Goal: Register for event/course

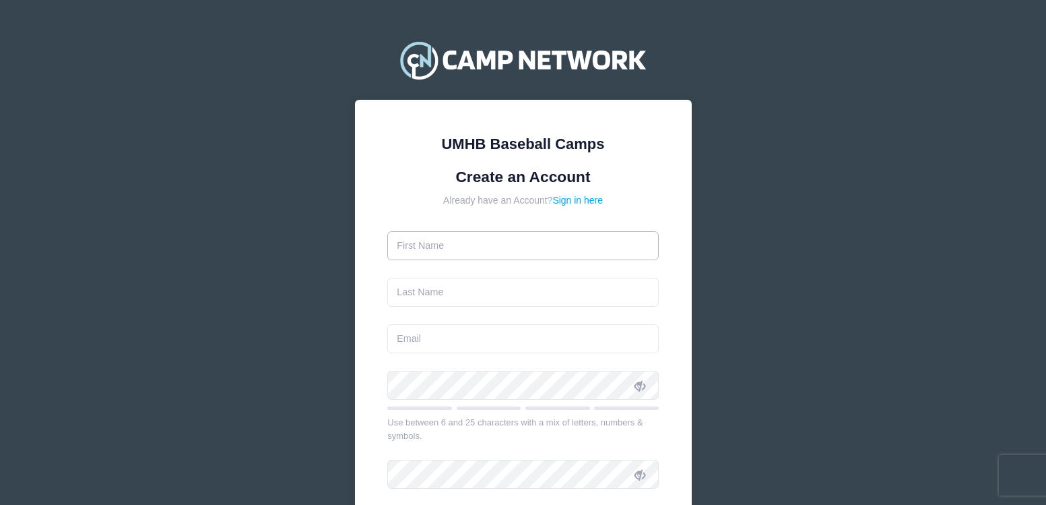
click at [406, 251] on input "text" at bounding box center [523, 245] width 272 height 29
type input "[PERSON_NAME]"
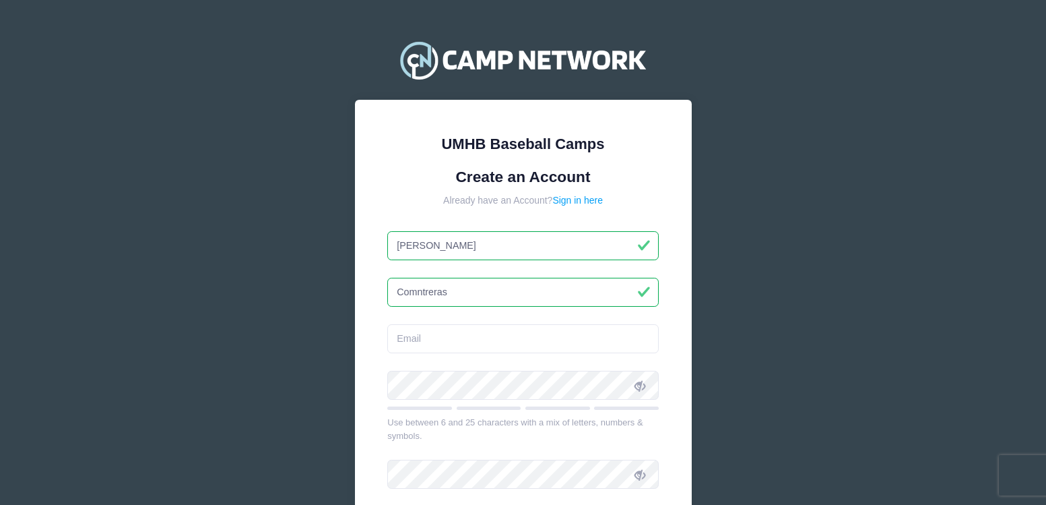
click at [416, 293] on input "Comntreras" at bounding box center [523, 292] width 272 height 29
type input "[PERSON_NAME]"
click at [433, 342] on input "email" at bounding box center [523, 338] width 272 height 29
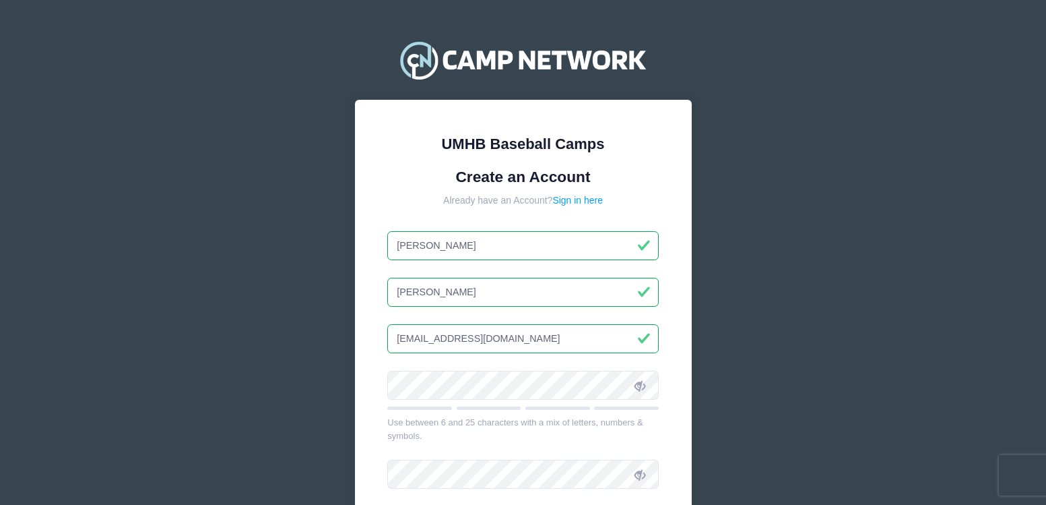
type input "[EMAIL_ADDRESS][DOMAIN_NAME]"
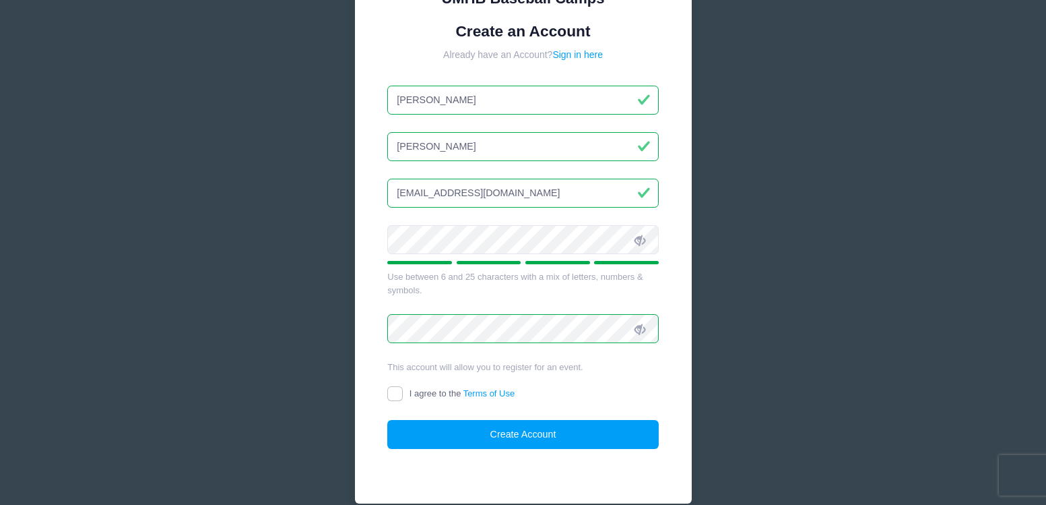
scroll to position [178, 0]
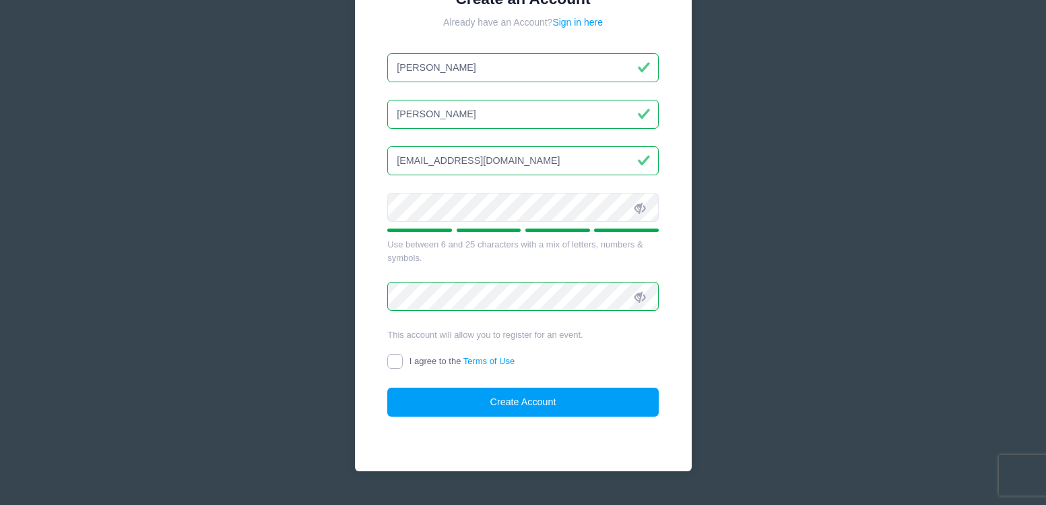
click at [396, 364] on input "I agree to the Terms of Use" at bounding box center [394, 361] width 15 height 15
checkbox input "true"
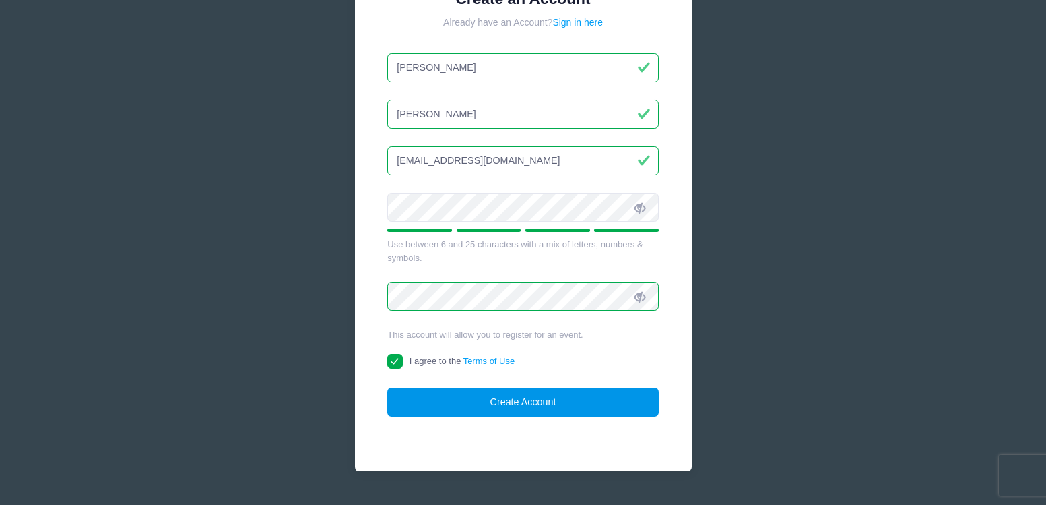
click at [505, 411] on button "Create Account" at bounding box center [523, 401] width 272 height 29
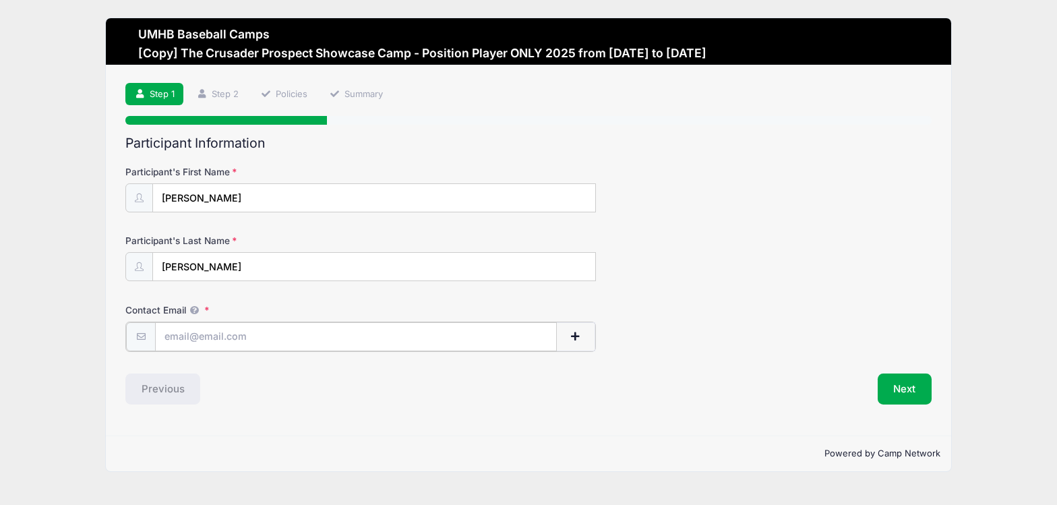
click at [204, 338] on input "Contact Email" at bounding box center [356, 336] width 402 height 29
type input "[EMAIL_ADDRESS][DOMAIN_NAME]"
click at [895, 391] on button "Next" at bounding box center [904, 387] width 55 height 31
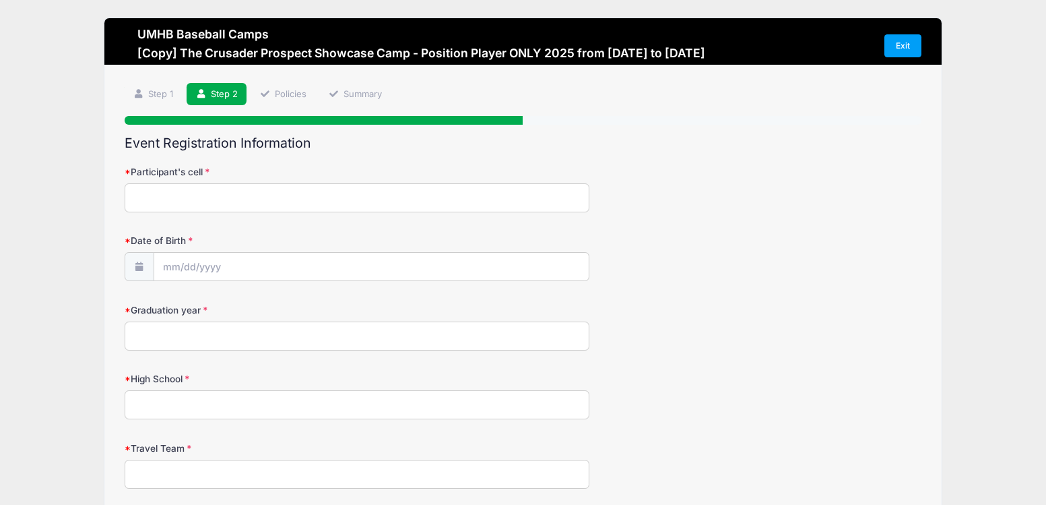
click at [224, 203] on input "Participant's cell" at bounding box center [357, 197] width 465 height 29
type input "512-569-9718"
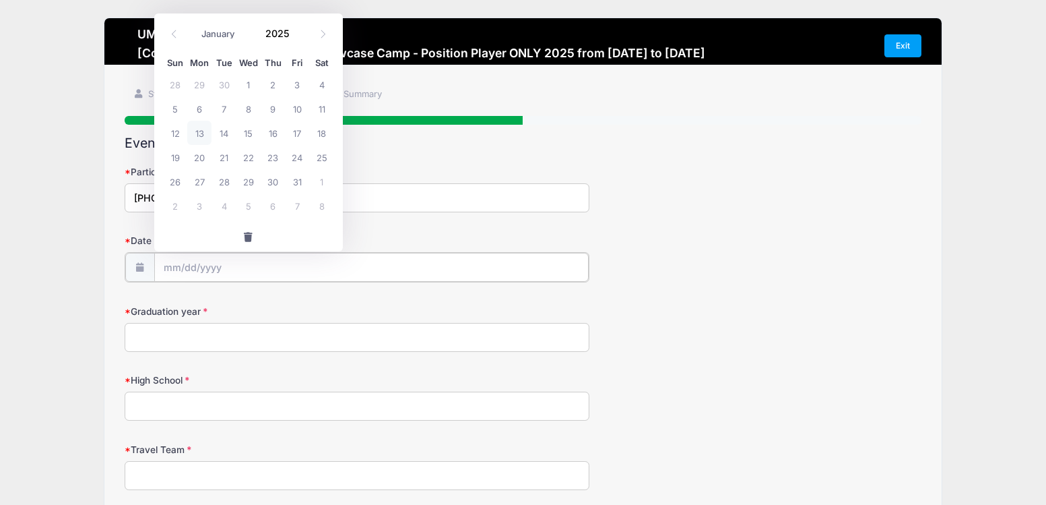
click at [205, 264] on input "Date of Birth" at bounding box center [371, 267] width 435 height 29
click at [283, 33] on input "2025" at bounding box center [281, 33] width 44 height 20
click at [296, 37] on span at bounding box center [297, 38] width 9 height 10
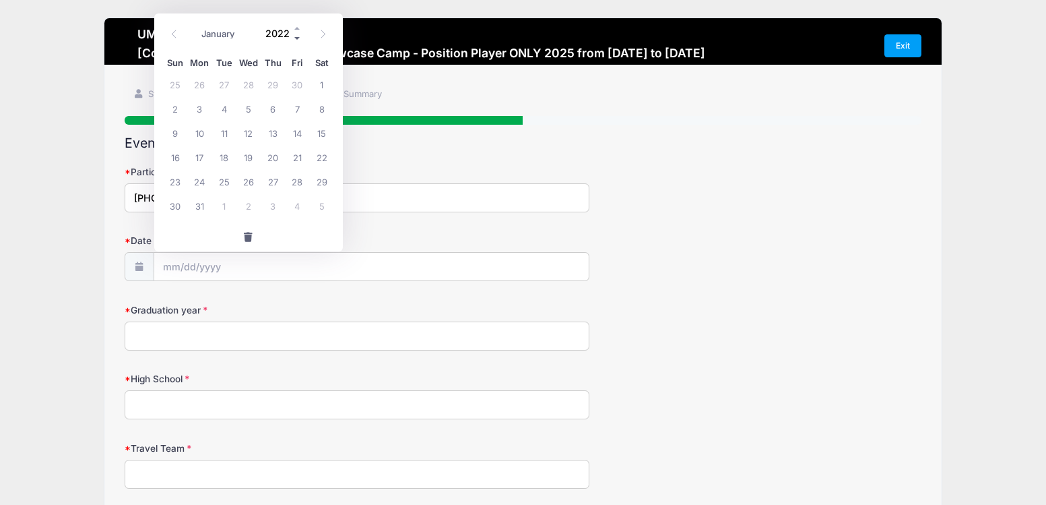
click at [296, 37] on span at bounding box center [297, 38] width 9 height 10
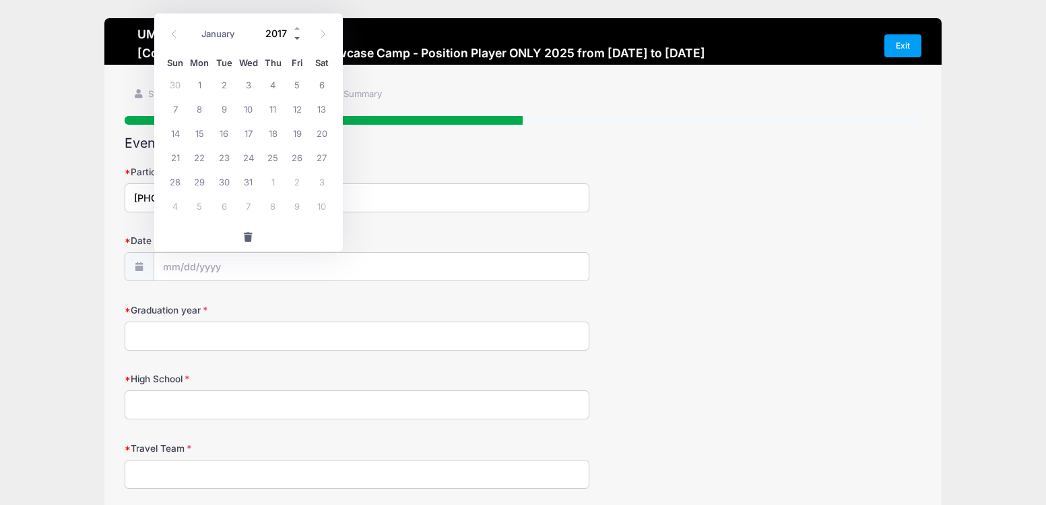
click at [296, 37] on span at bounding box center [297, 38] width 9 height 10
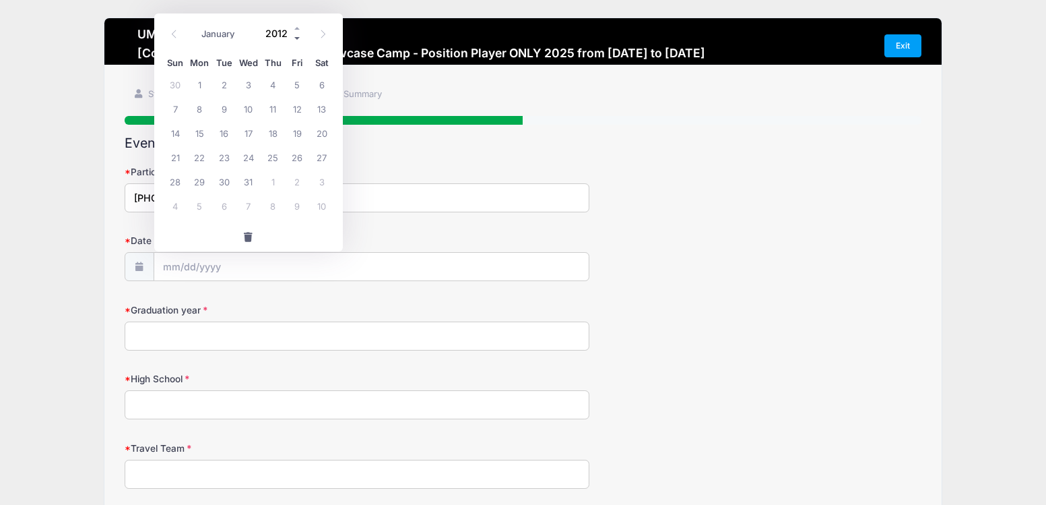
click at [296, 37] on span at bounding box center [297, 38] width 9 height 10
type input "2008"
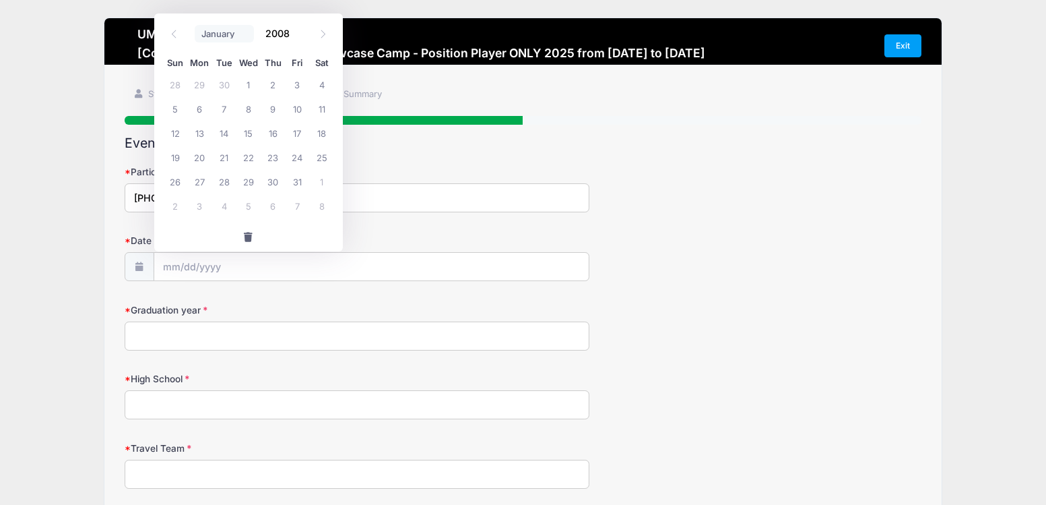
click at [216, 28] on select "January February March April May June July August September October November De…" at bounding box center [225, 34] width 60 height 18
select select "0"
click at [195, 25] on select "January February March April May June July August September October November De…" at bounding box center [225, 34] width 60 height 18
click at [253, 88] on span "2" at bounding box center [249, 84] width 24 height 24
type input "01/02/2008"
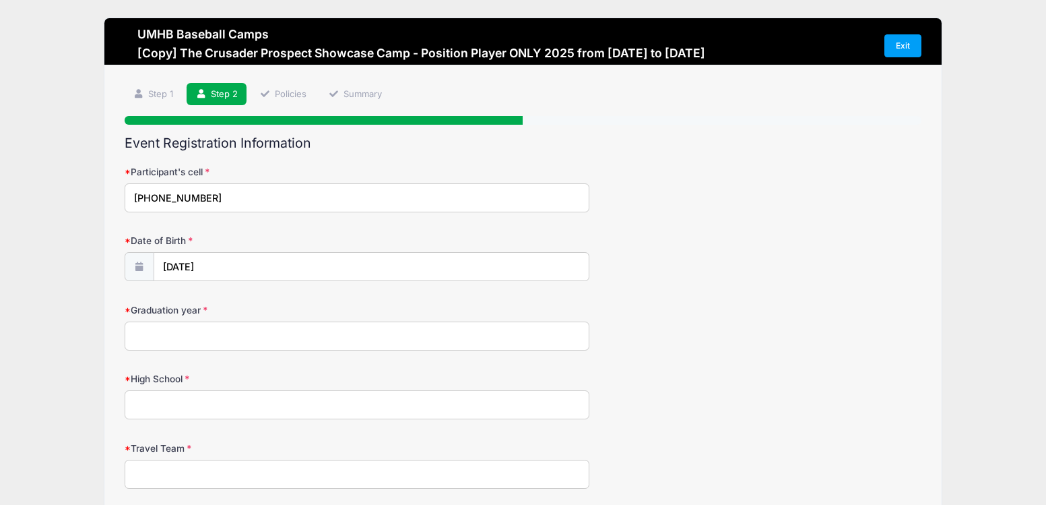
click at [175, 336] on input "Graduation year" at bounding box center [357, 335] width 465 height 29
type input "2026"
click at [176, 405] on input "High School" at bounding box center [357, 404] width 465 height 29
click at [183, 406] on input "Austin Hiogh School" at bounding box center [357, 404] width 465 height 29
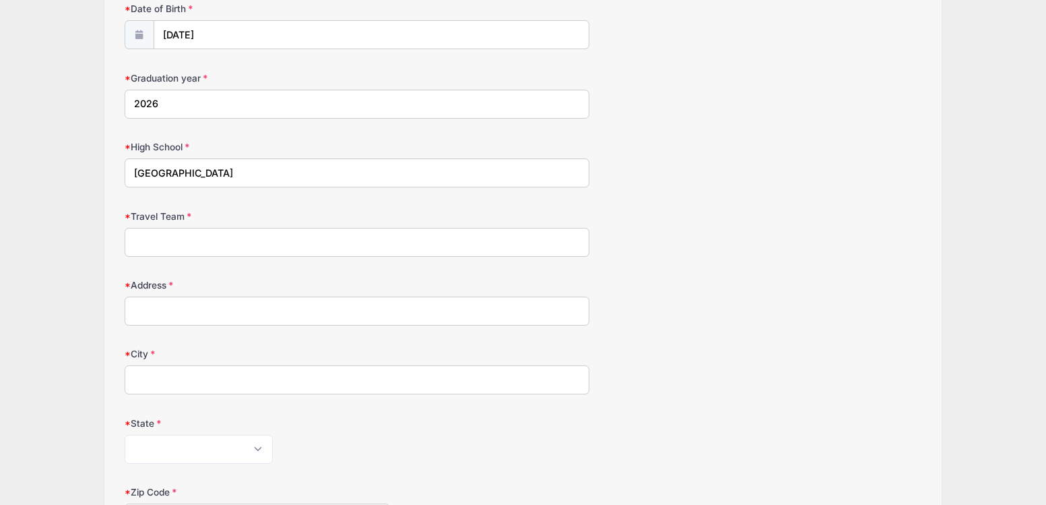
scroll to position [233, 0]
type input "Austin High School"
click at [157, 239] on input "Travel Team" at bounding box center [357, 240] width 465 height 29
type input "USA Prime ATX 17U"
click at [187, 314] on input "Address" at bounding box center [357, 309] width 465 height 29
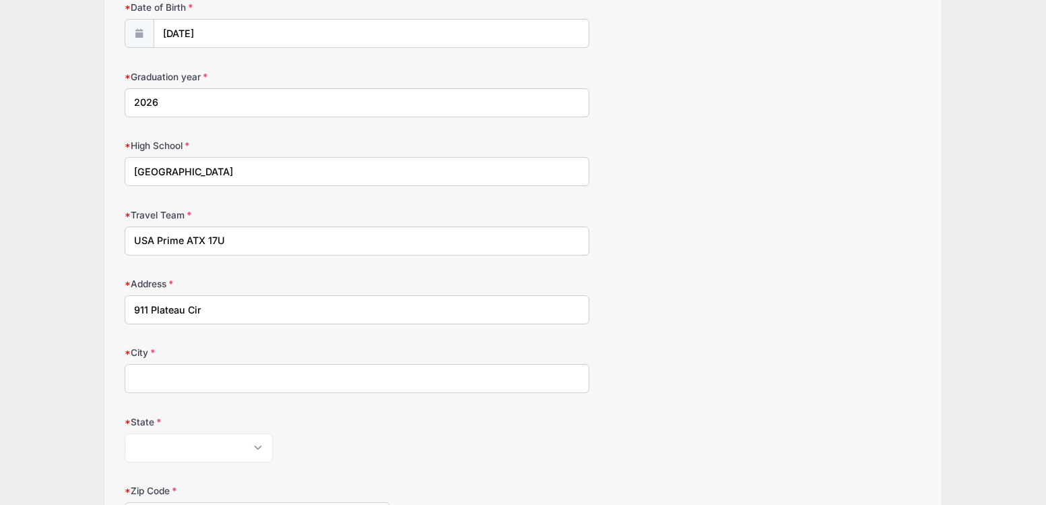
type input "911 Plateau Cir"
click at [171, 383] on input "City" at bounding box center [357, 378] width 465 height 29
type input "Austin"
click at [174, 449] on select "Alabama Alaska American Samoa Arizona Arkansas Armed Forces Africa Armed Forces…" at bounding box center [199, 447] width 148 height 29
select select "TX"
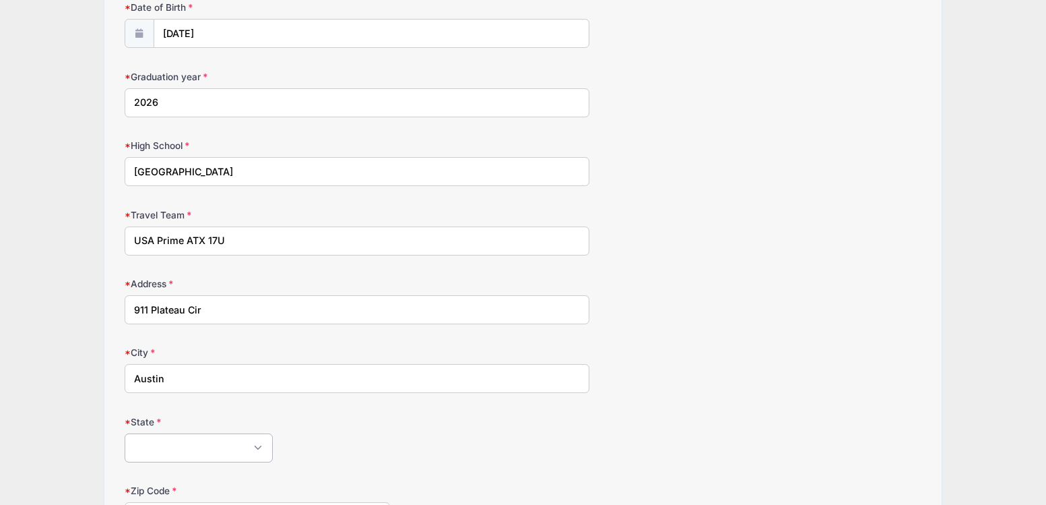
click at [125, 433] on select "Alabama Alaska American Samoa Arizona Arkansas Armed Forces Africa Armed Forces…" at bounding box center [199, 447] width 148 height 29
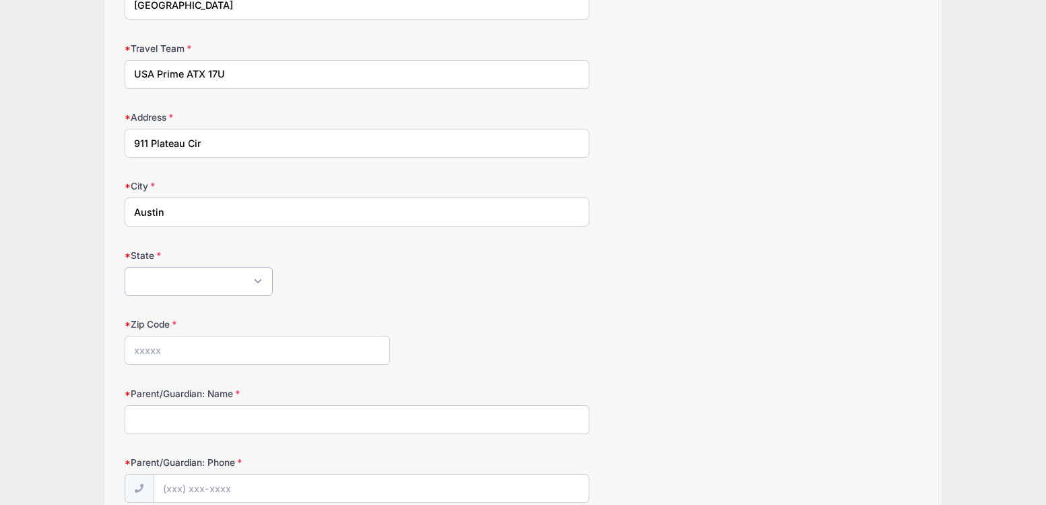
scroll to position [413, 0]
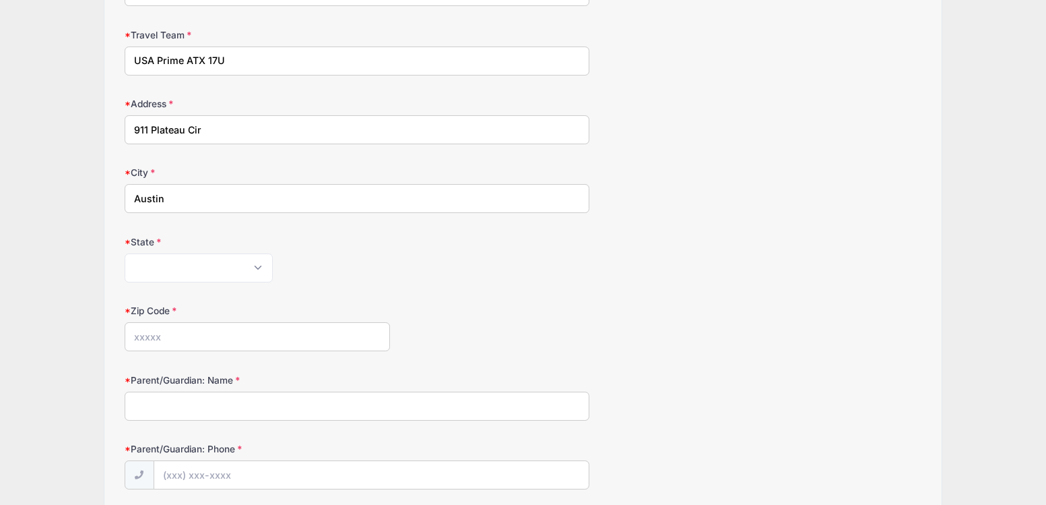
click at [172, 347] on input "Zip Code" at bounding box center [258, 336] width 266 height 29
type input "78745"
click at [155, 410] on input "Parent/Guardian: Name" at bounding box center [357, 405] width 465 height 29
type input "Kristin Holloway"
click at [177, 472] on input "Parent/Guardian: Phone" at bounding box center [371, 475] width 435 height 29
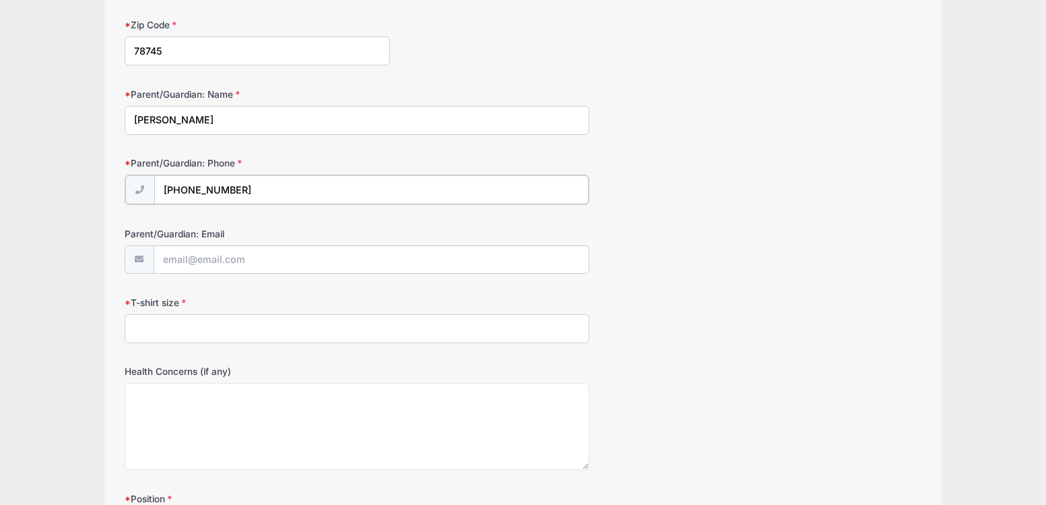
scroll to position [705, 0]
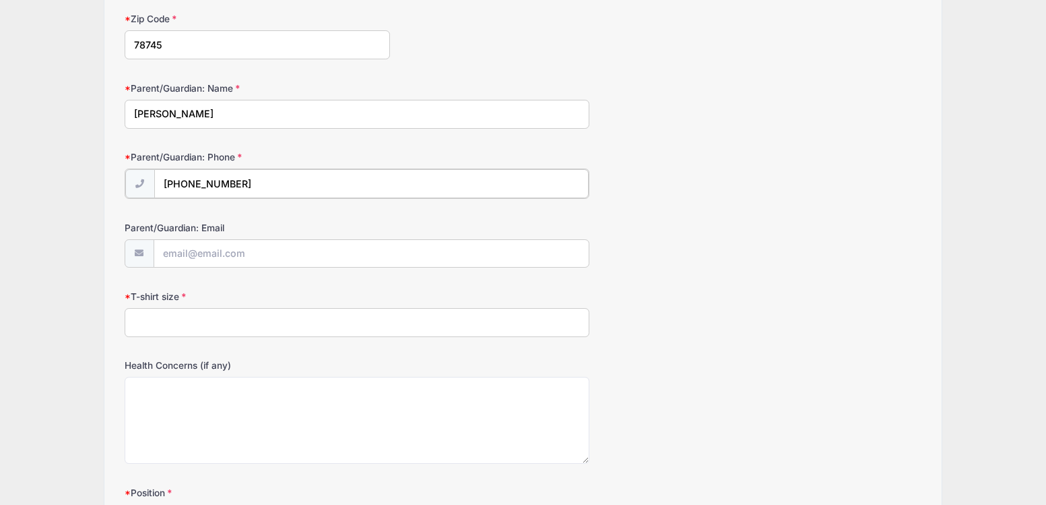
type input "(512) 569-0917"
click at [220, 256] on input "Parent/Guardian: Email" at bounding box center [371, 253] width 435 height 29
type input "khollowaydesign@gmail.com"
click at [193, 317] on input "T-shirt size" at bounding box center [357, 321] width 465 height 29
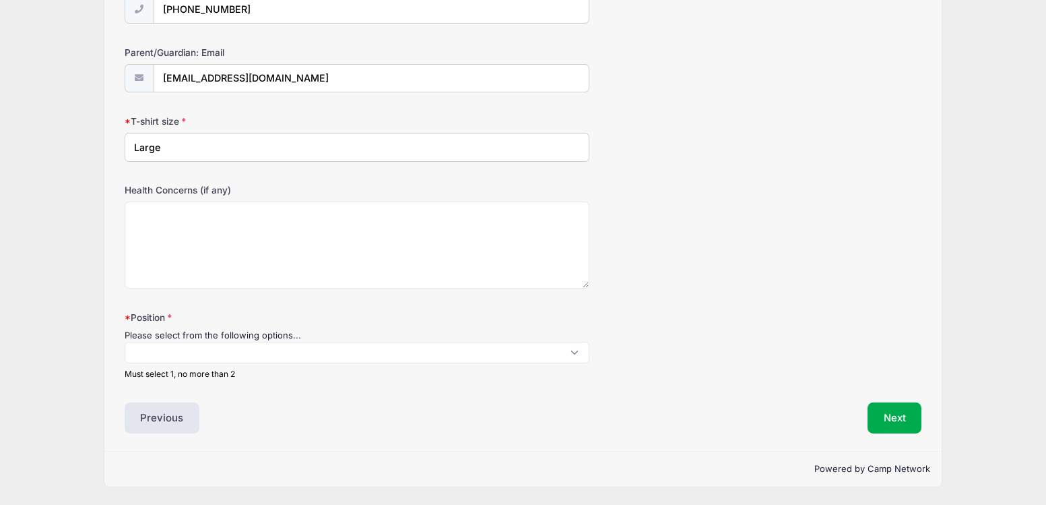
type input "Large"
click at [351, 352] on span at bounding box center [357, 353] width 465 height 22
select select "C"
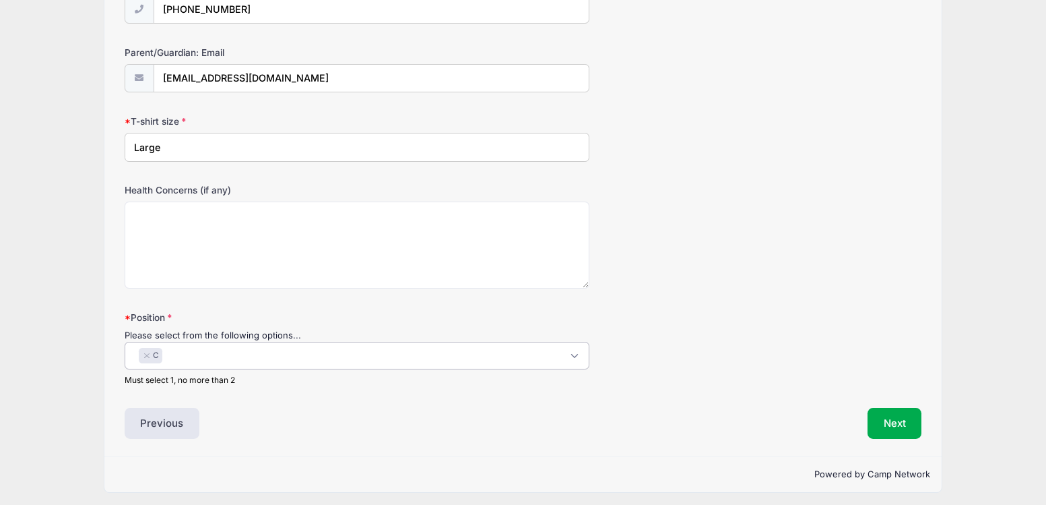
scroll to position [50, 0]
click at [900, 417] on button "Next" at bounding box center [895, 423] width 55 height 31
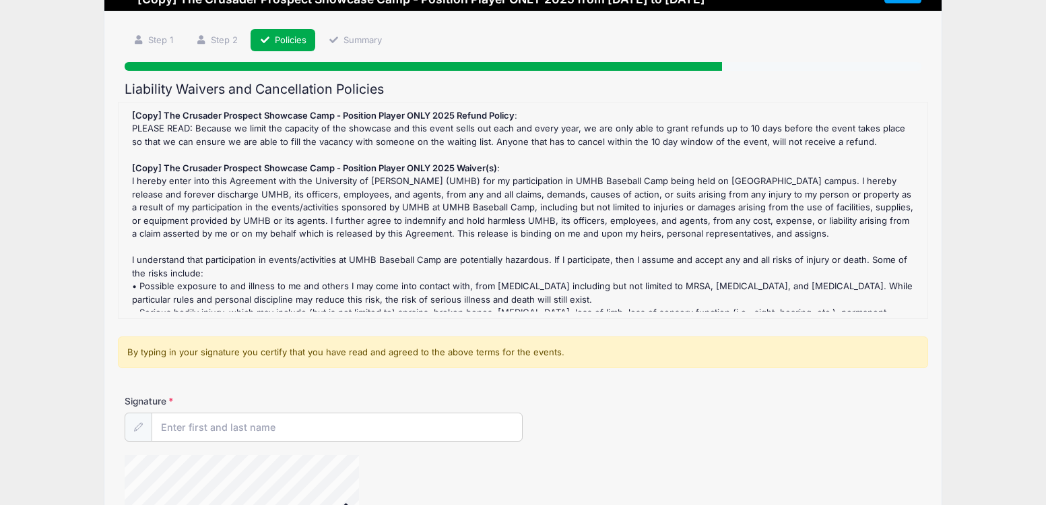
scroll to position [0, 0]
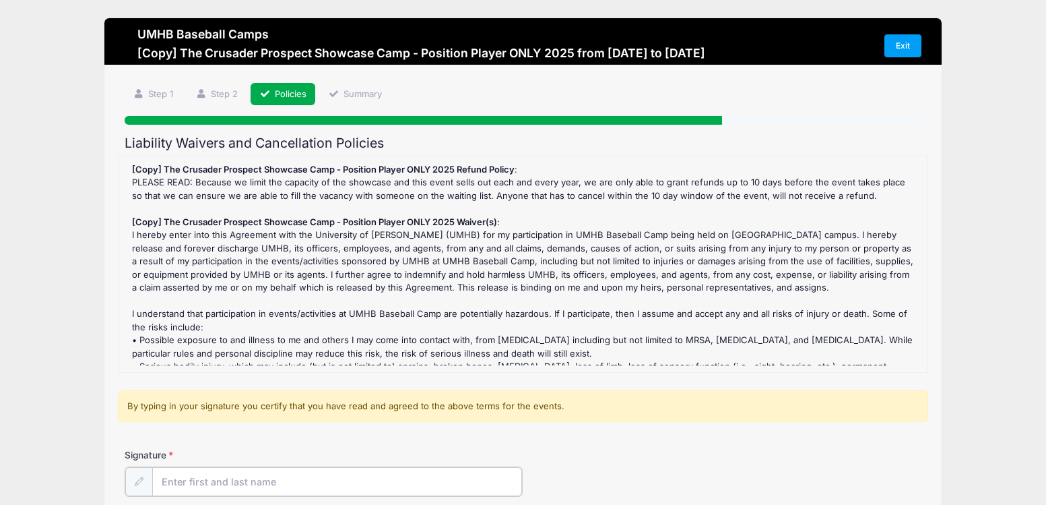
click at [218, 483] on input "Signature" at bounding box center [337, 481] width 371 height 29
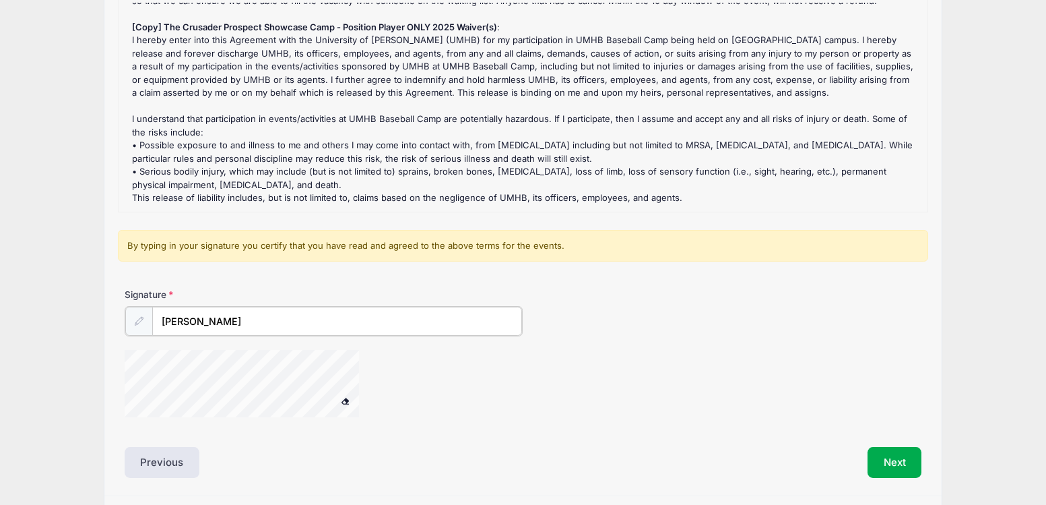
scroll to position [204, 0]
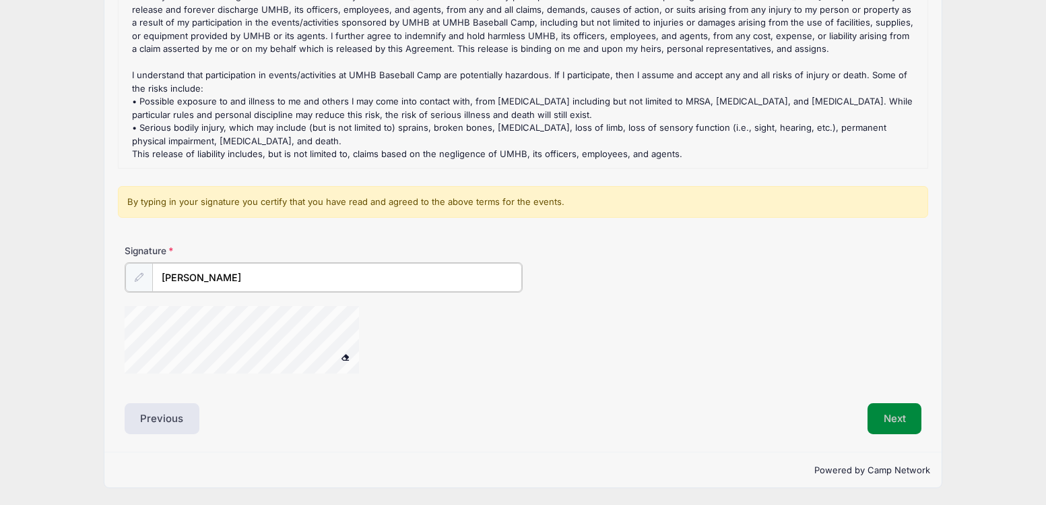
type input "Osby Contreras"
click at [895, 409] on button "Next" at bounding box center [895, 418] width 55 height 31
click at [883, 416] on button "Next" at bounding box center [895, 418] width 55 height 31
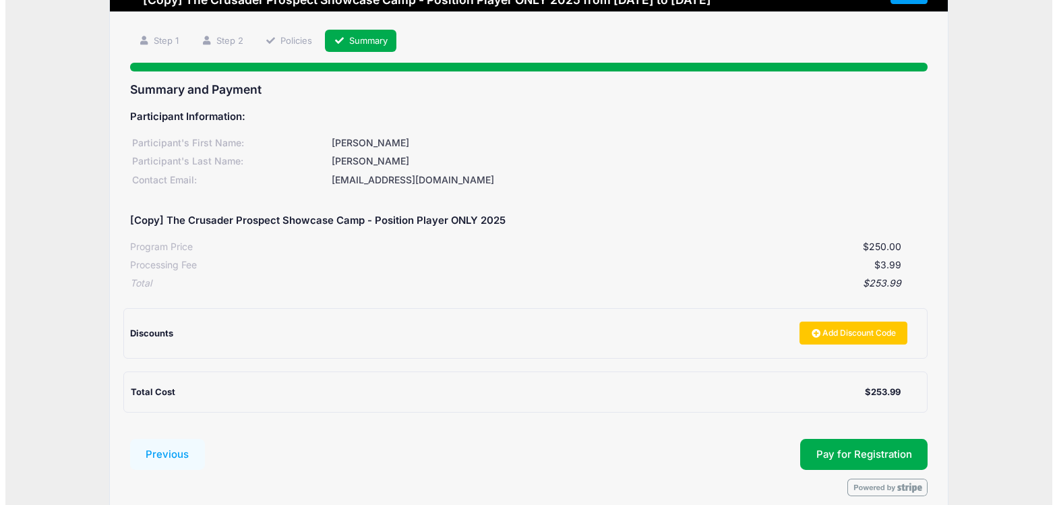
scroll to position [116, 0]
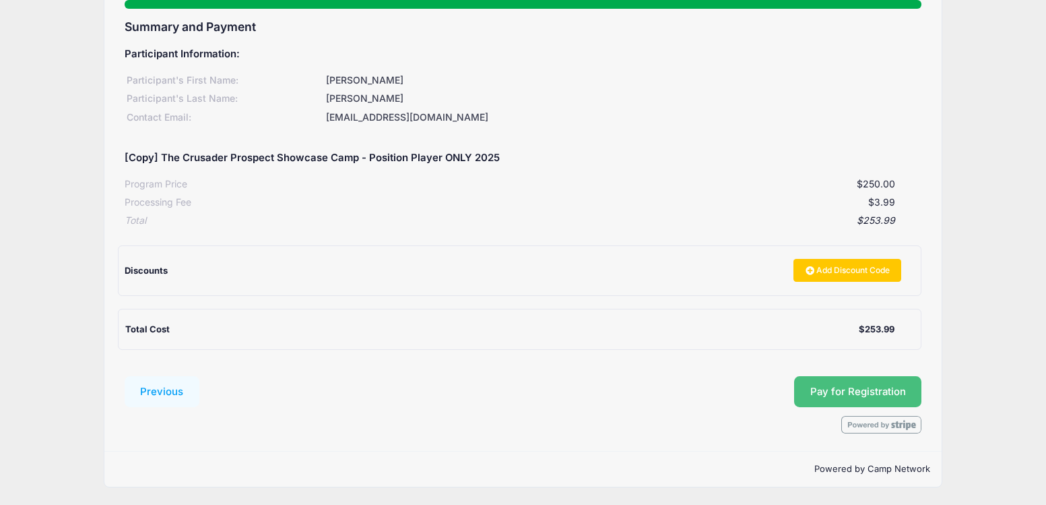
click at [858, 385] on button "Pay for Registration" at bounding box center [858, 391] width 128 height 31
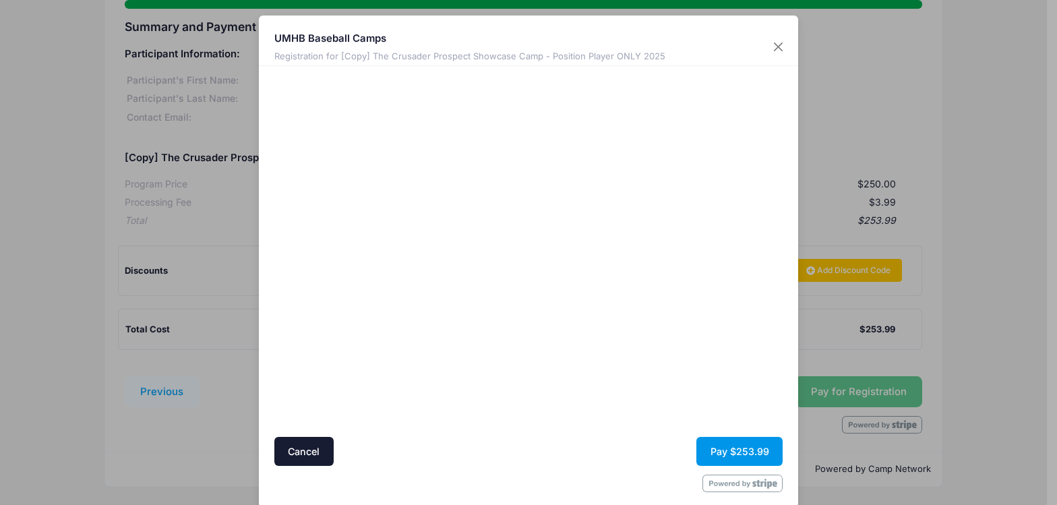
click at [738, 438] on button "Pay $253.99" at bounding box center [739, 451] width 86 height 29
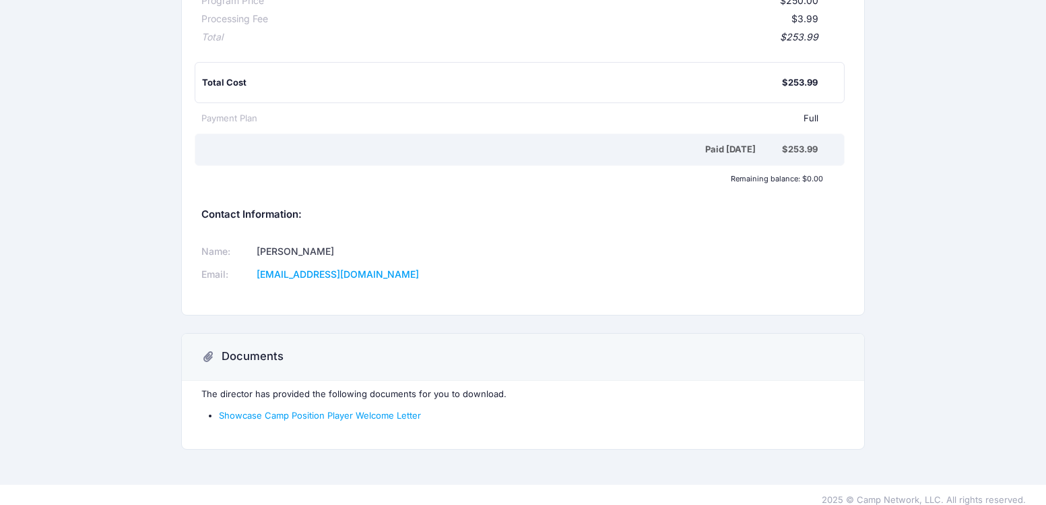
scroll to position [220, 0]
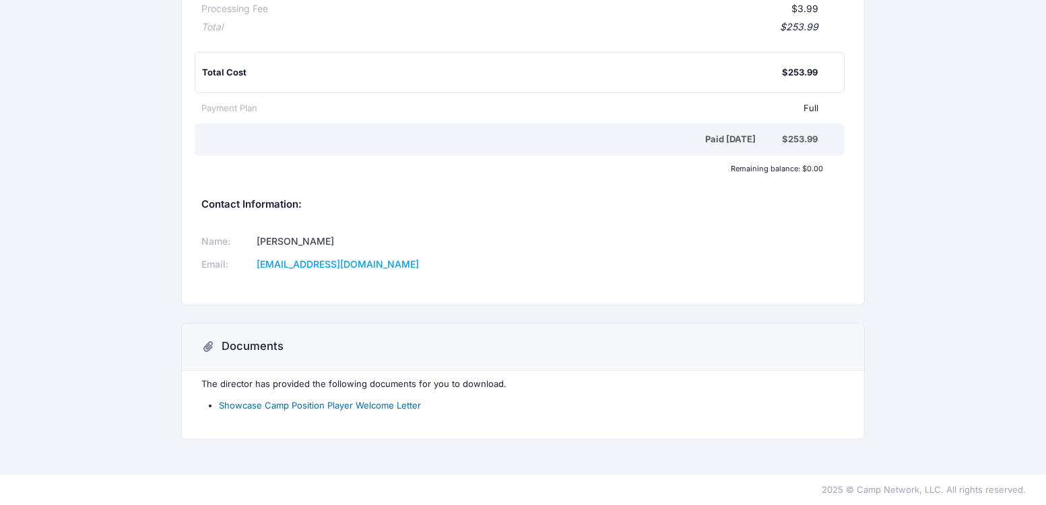
click at [391, 410] on link "Showcase Camp Position Player Welcome Letter" at bounding box center [320, 405] width 202 height 11
